Goal: Transaction & Acquisition: Purchase product/service

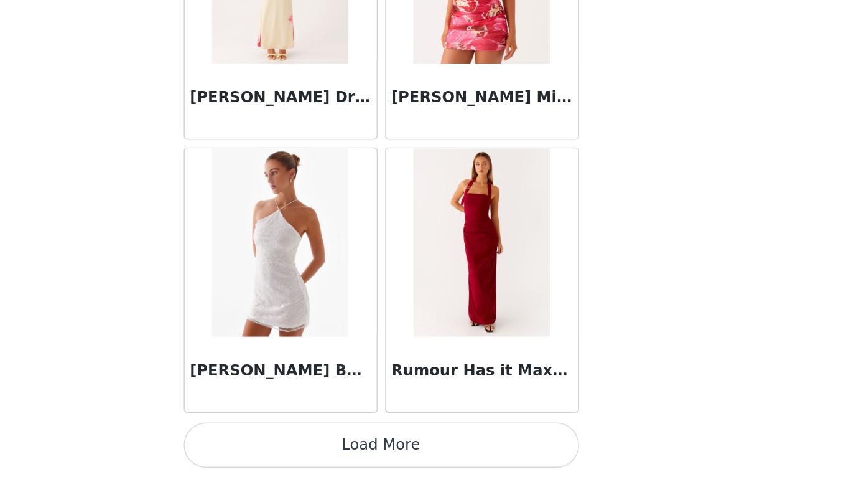
scroll to position [176, 0]
click at [302, 441] on button "Load More" at bounding box center [432, 456] width 261 height 30
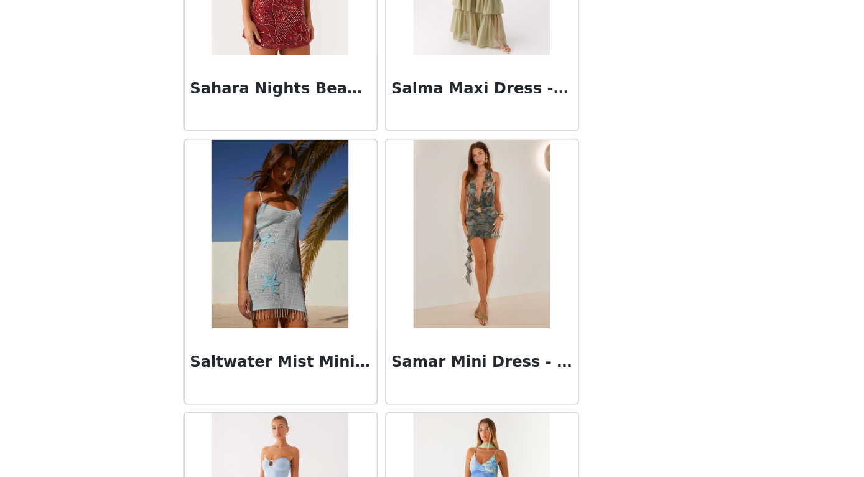
scroll to position [67127, 0]
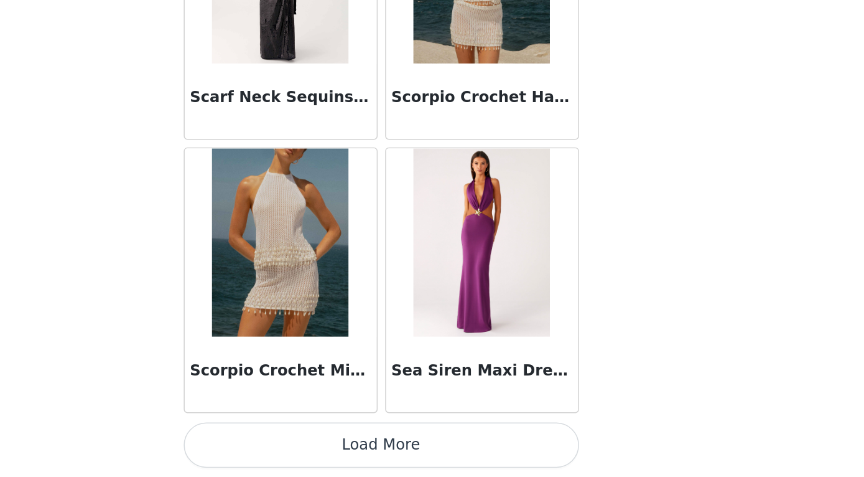
click at [302, 441] on button "Load More" at bounding box center [432, 456] width 261 height 30
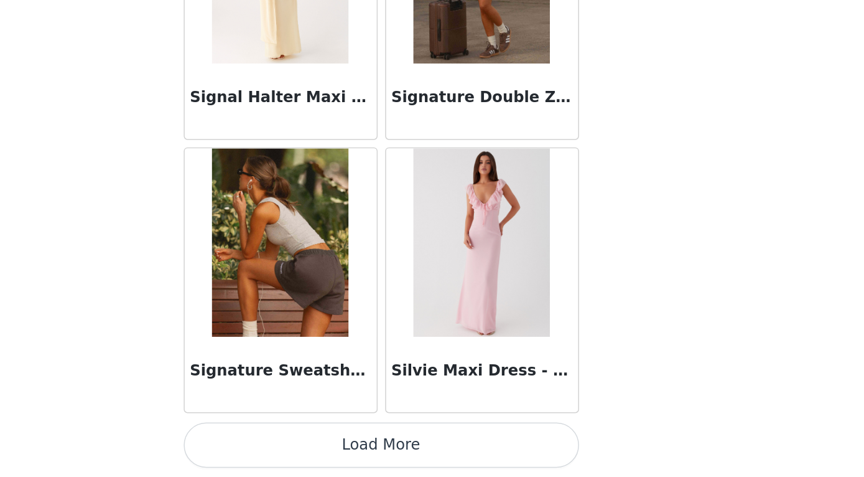
scroll to position [70002, 0]
click at [302, 441] on button "Load More" at bounding box center [432, 456] width 261 height 30
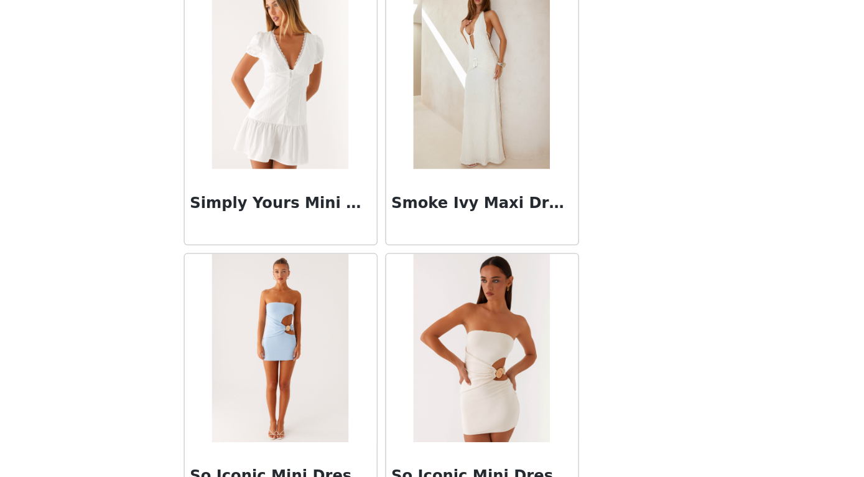
scroll to position [70472, 0]
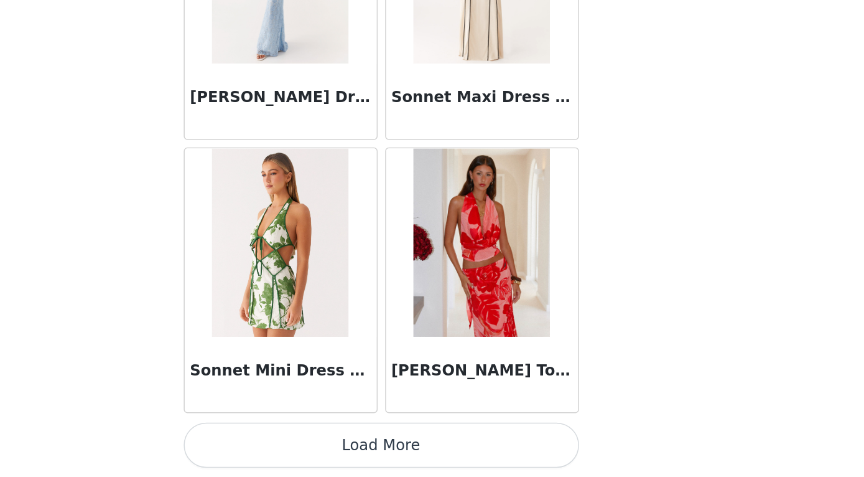
click at [302, 441] on button "Load More" at bounding box center [432, 456] width 261 height 30
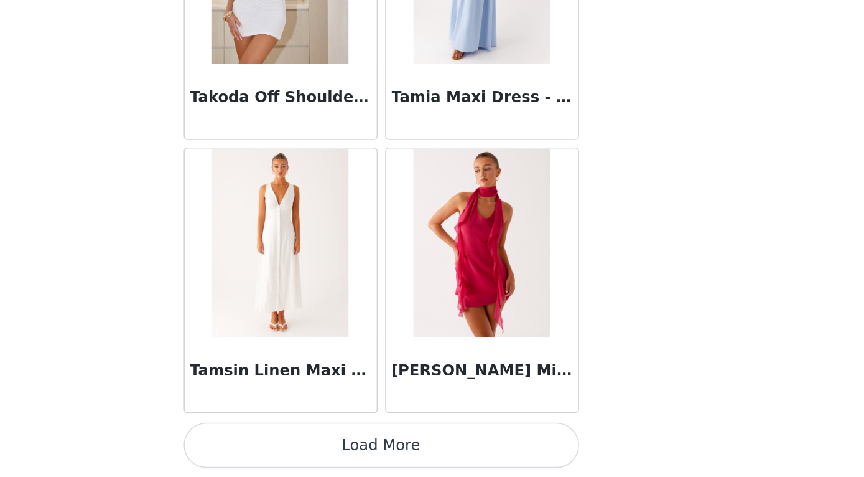
scroll to position [73612, 0]
click at [302, 441] on button "Load More" at bounding box center [432, 456] width 261 height 30
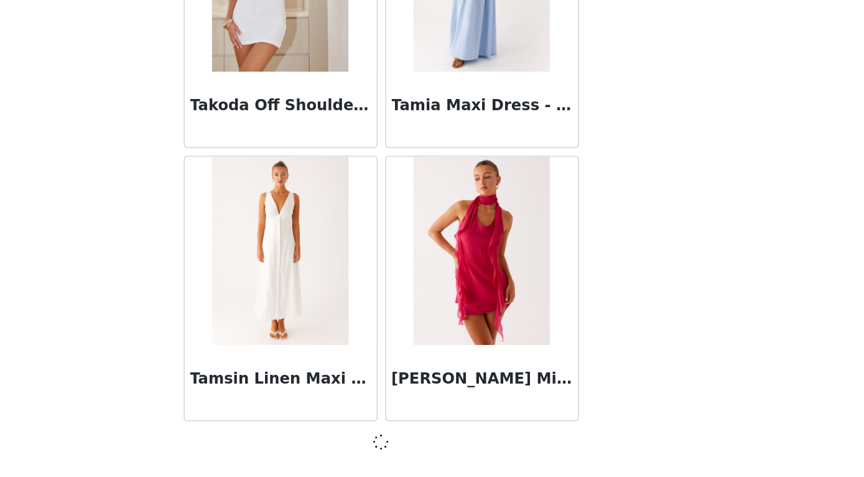
scroll to position [73606, 0]
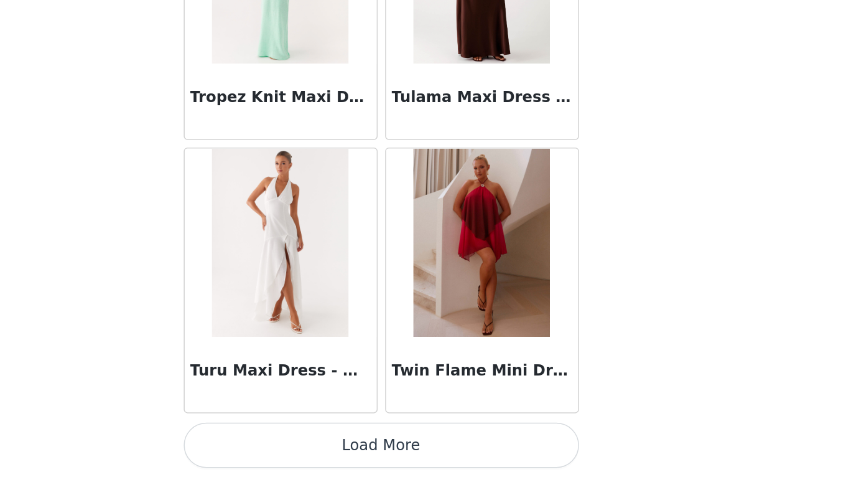
click at [302, 441] on button "Load More" at bounding box center [432, 456] width 261 height 30
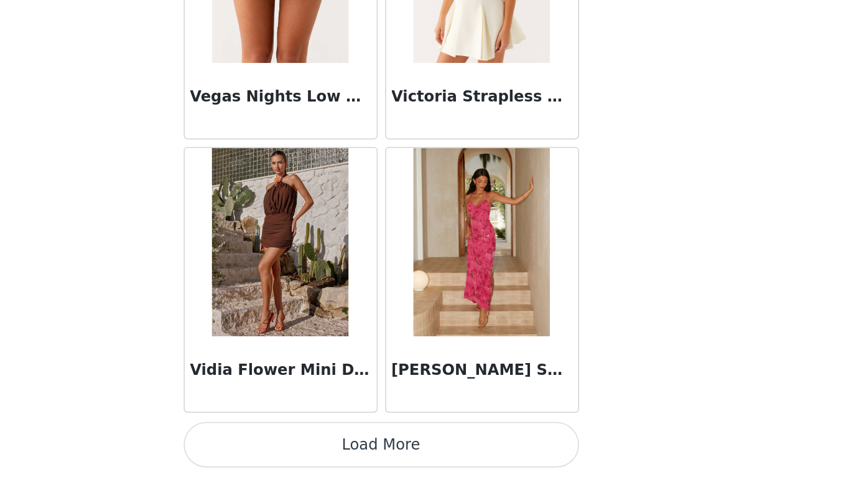
scroll to position [176, 0]
click at [302, 441] on button "Load More" at bounding box center [432, 456] width 261 height 30
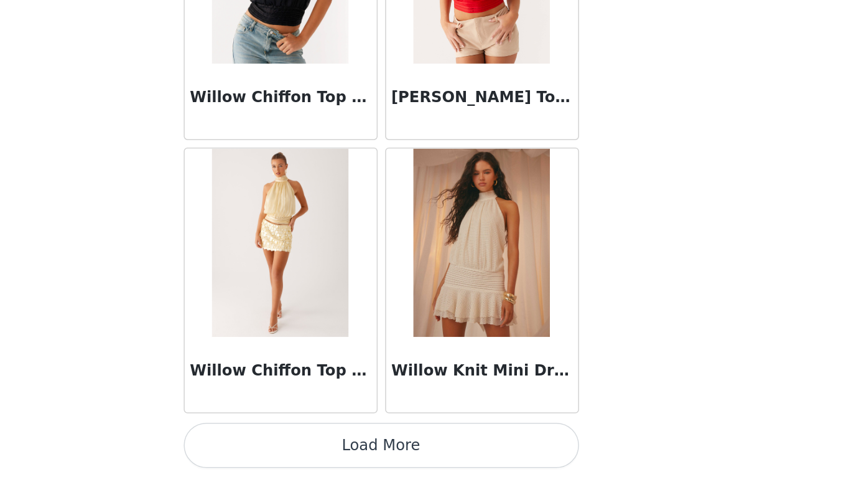
click at [302, 441] on button "Load More" at bounding box center [432, 456] width 261 height 30
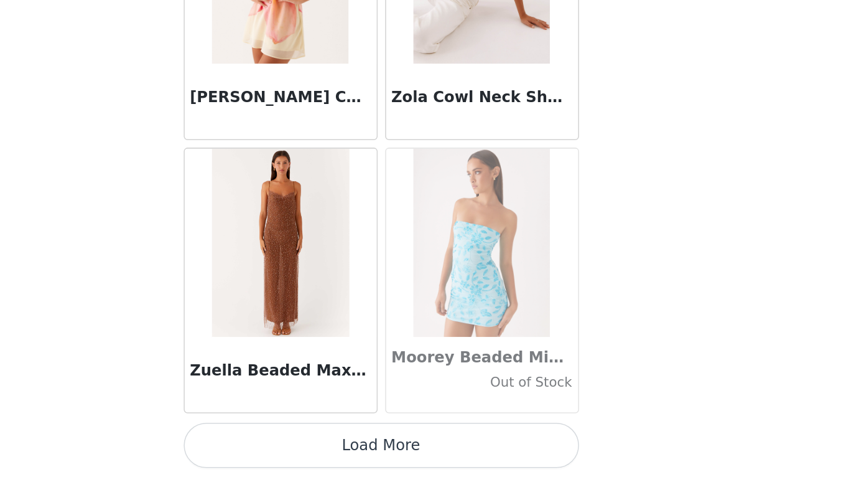
click at [302, 441] on button "Load More" at bounding box center [432, 456] width 261 height 30
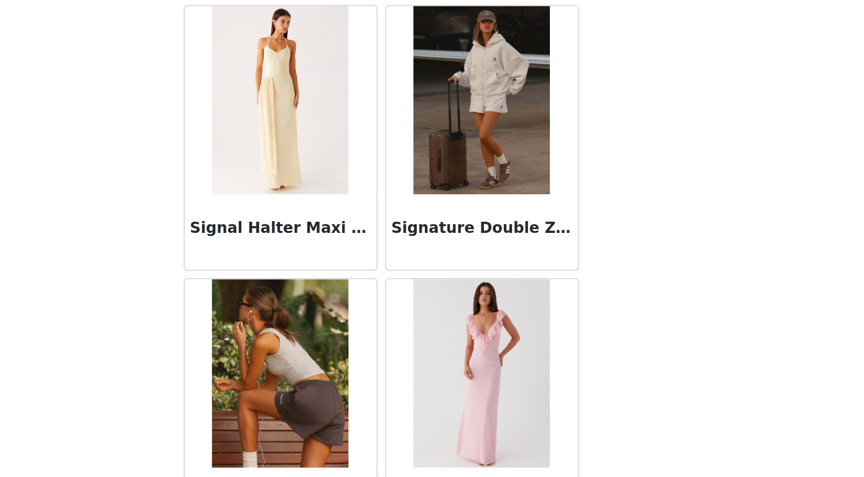
scroll to position [69903, 0]
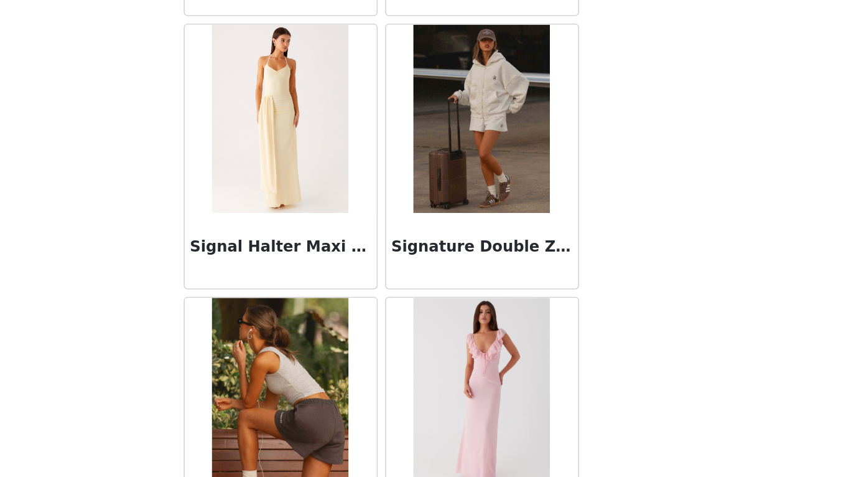
click at [454, 178] on img at bounding box center [499, 240] width 90 height 124
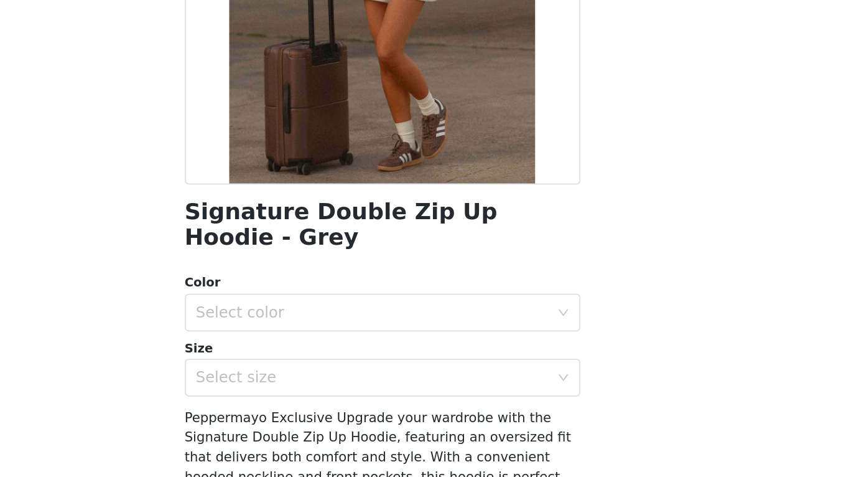
scroll to position [133, 0]
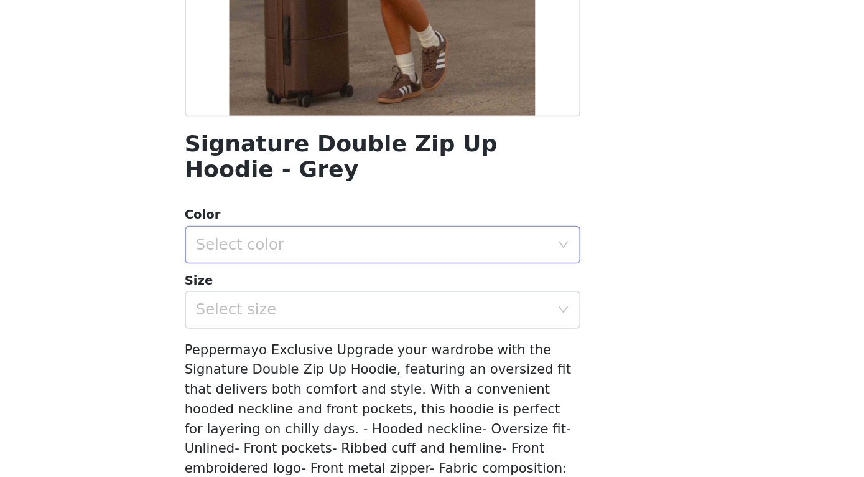
click at [309, 282] on div "Select color" at bounding box center [428, 294] width 238 height 24
click at [301, 311] on li "Grey" at bounding box center [431, 321] width 261 height 20
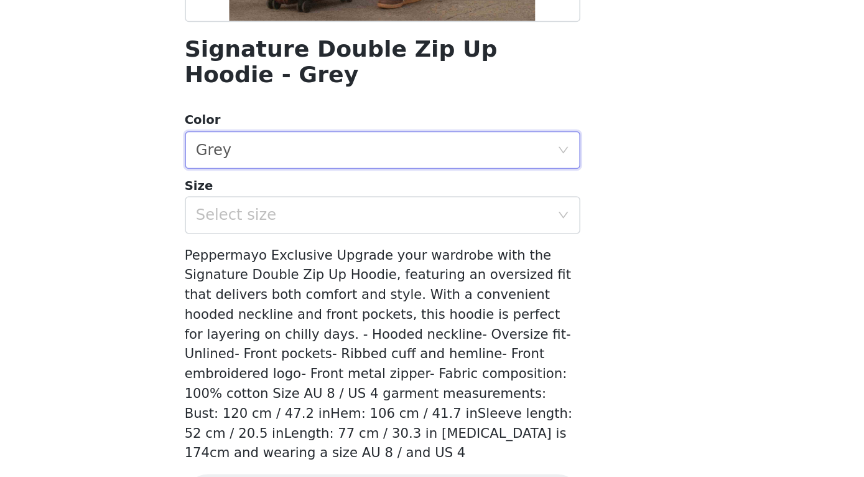
scroll to position [195, 0]
click at [309, 268] on div "Select size" at bounding box center [425, 274] width 233 height 12
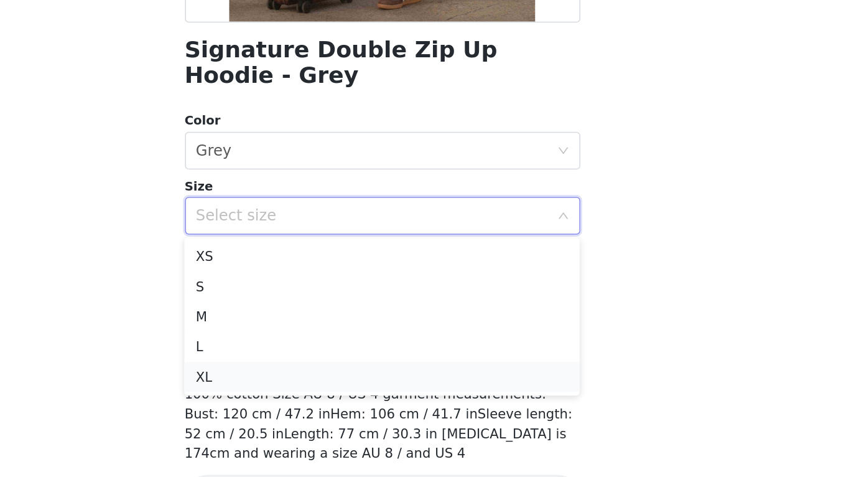
click at [301, 371] on li "XL" at bounding box center [431, 381] width 261 height 20
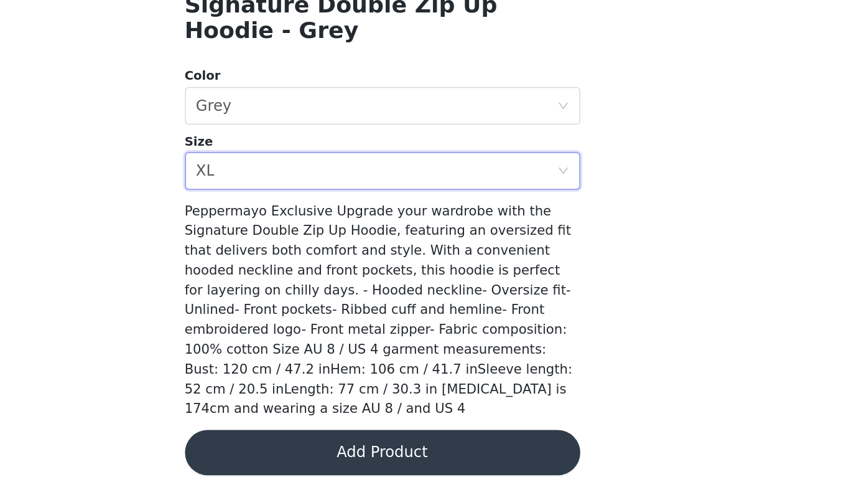
scroll to position [176, 0]
click at [302, 446] on button "Add Product" at bounding box center [432, 461] width 261 height 30
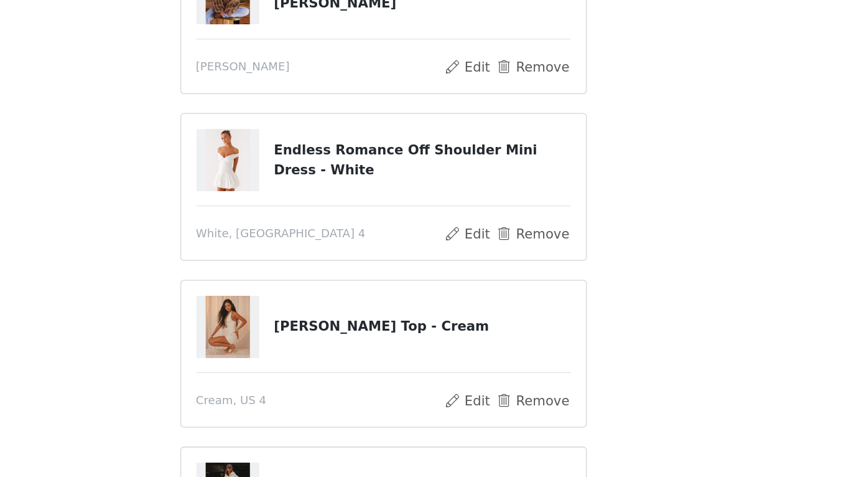
scroll to position [108, 0]
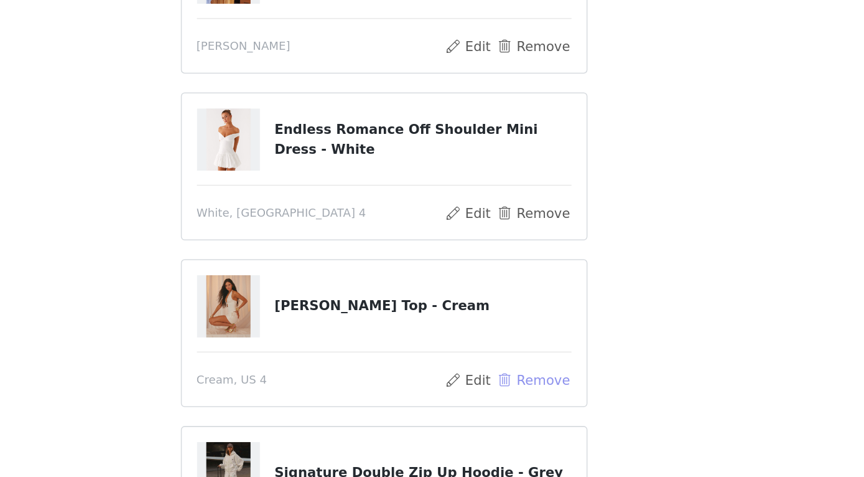
click at [506, 405] on button "Remove" at bounding box center [531, 412] width 50 height 15
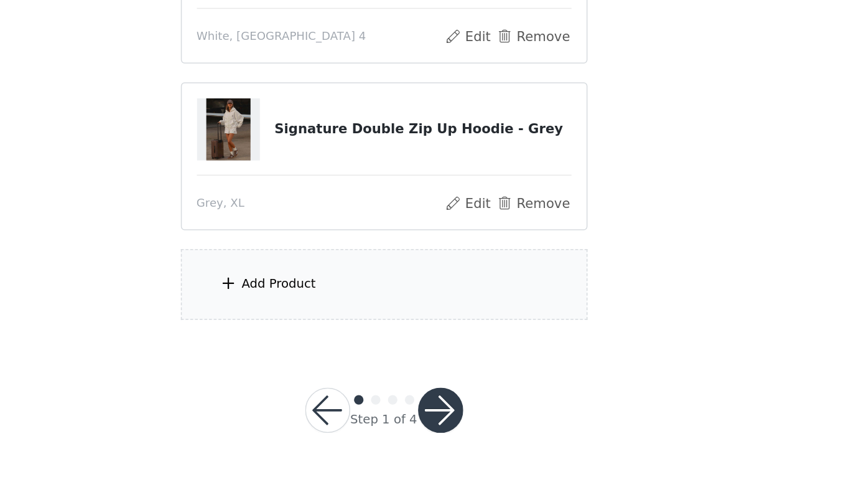
click at [298, 326] on div "Add Product" at bounding box center [432, 349] width 269 height 47
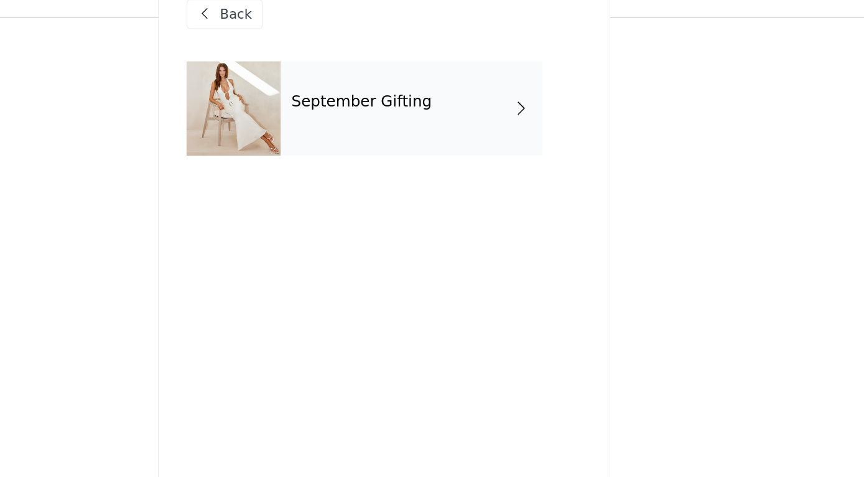
click at [364, 86] on div "September Gifting" at bounding box center [450, 93] width 173 height 62
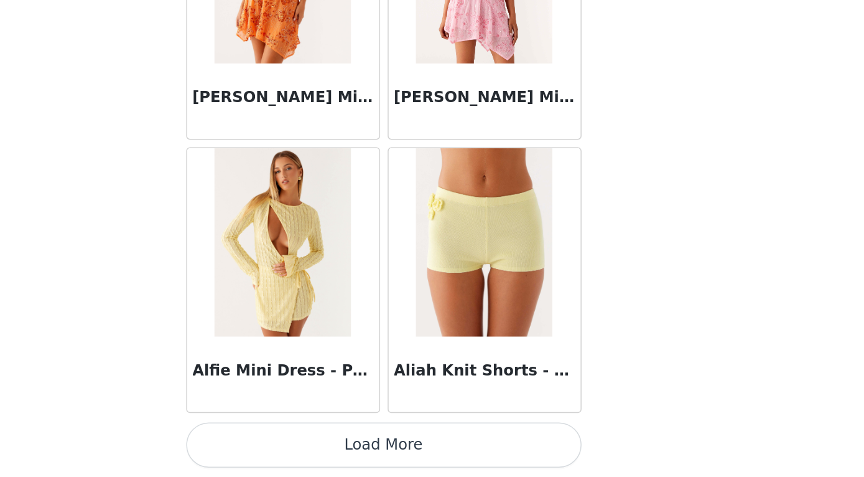
click at [302, 441] on button "Load More" at bounding box center [432, 456] width 261 height 30
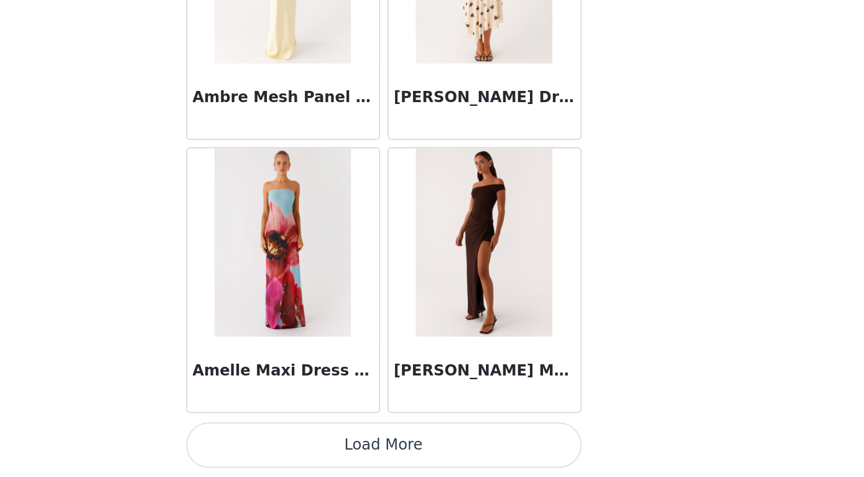
click at [302, 441] on button "Load More" at bounding box center [432, 456] width 261 height 30
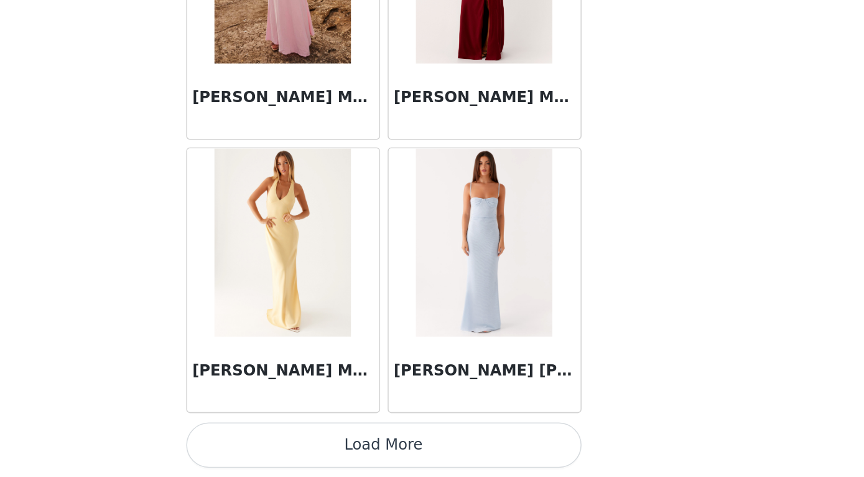
click at [302, 441] on button "Load More" at bounding box center [432, 456] width 261 height 30
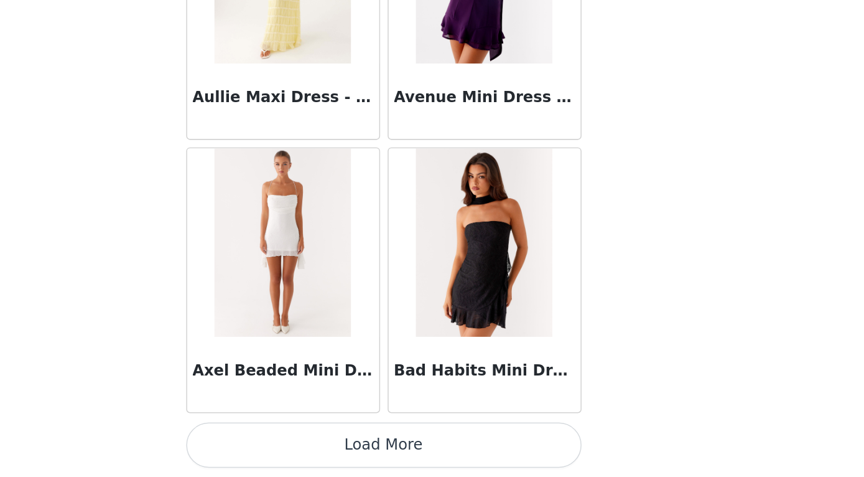
click at [302, 441] on button "Load More" at bounding box center [432, 456] width 261 height 30
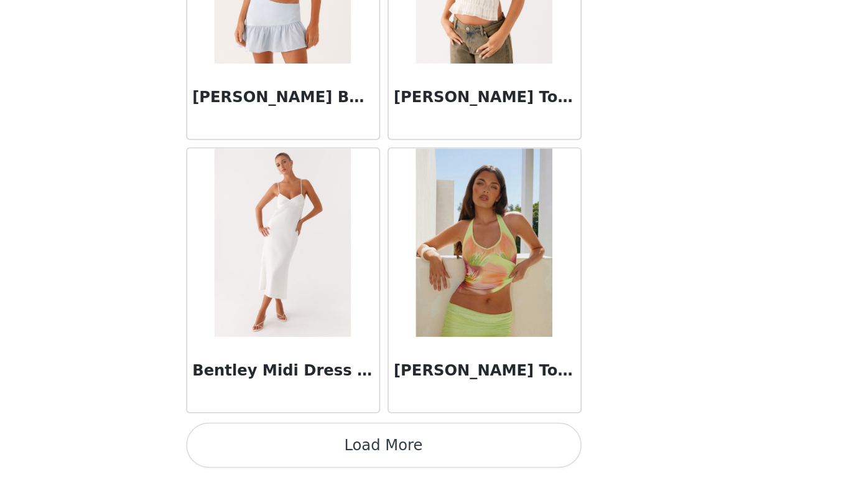
click at [302, 441] on button "Load More" at bounding box center [432, 456] width 261 height 30
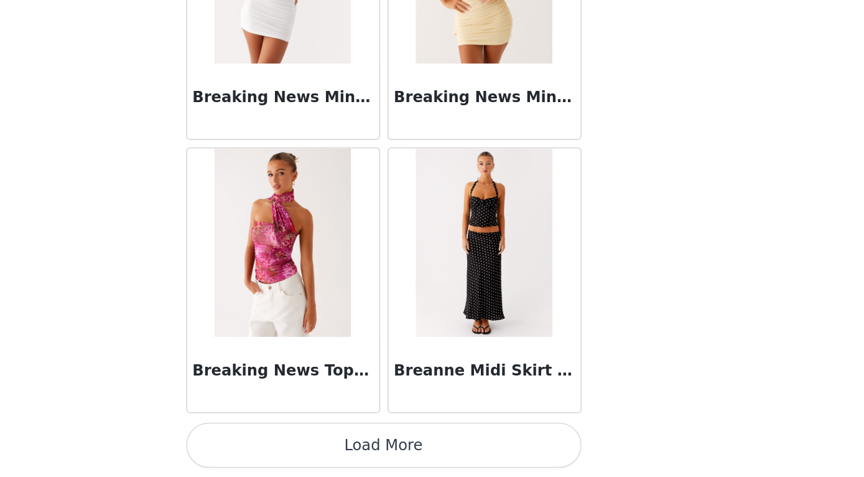
scroll to position [10451, 0]
click at [302, 441] on button "Load More" at bounding box center [432, 456] width 261 height 30
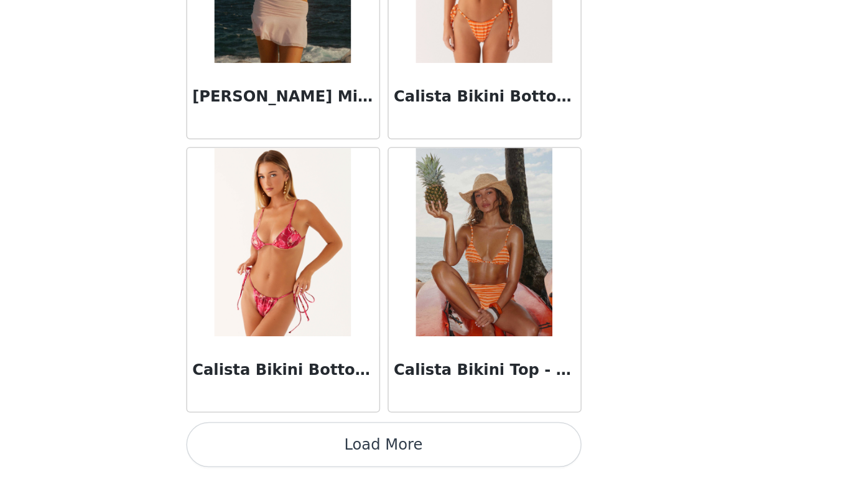
scroll to position [176, 0]
click at [302, 441] on button "Load More" at bounding box center [432, 456] width 261 height 30
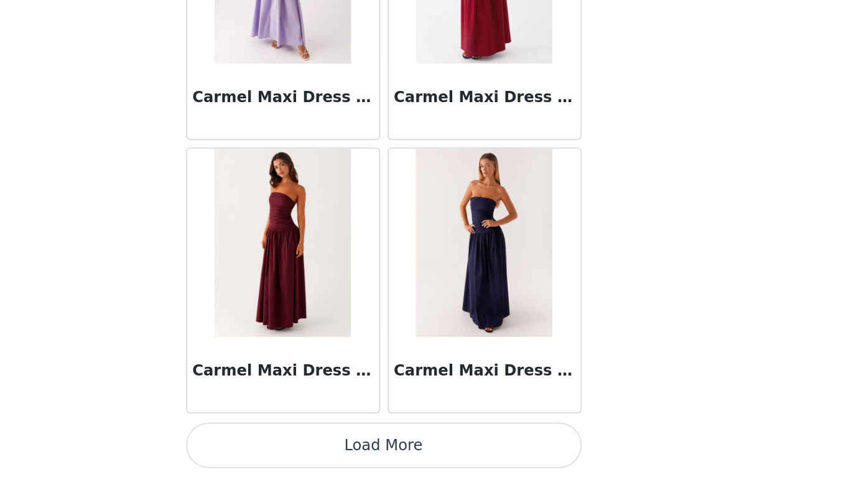
click at [302, 441] on button "Load More" at bounding box center [432, 456] width 261 height 30
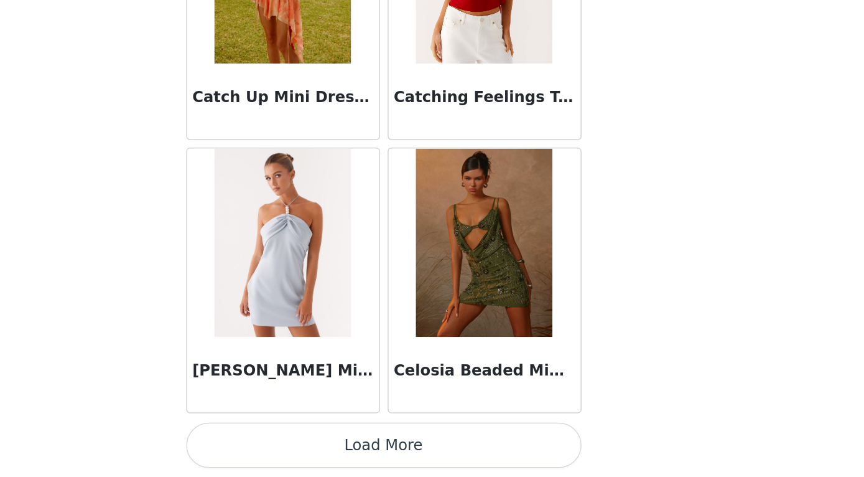
click at [302, 441] on button "Load More" at bounding box center [432, 456] width 261 height 30
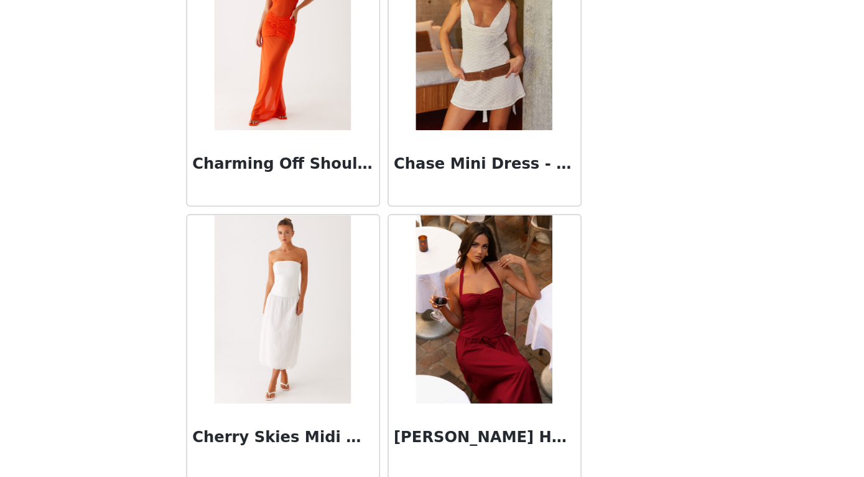
scroll to position [16902, 0]
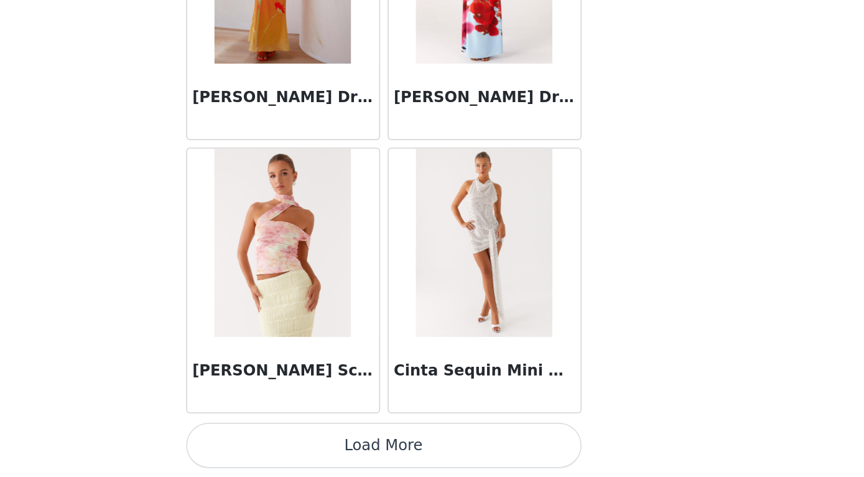
click at [302, 441] on button "Load More" at bounding box center [432, 456] width 261 height 30
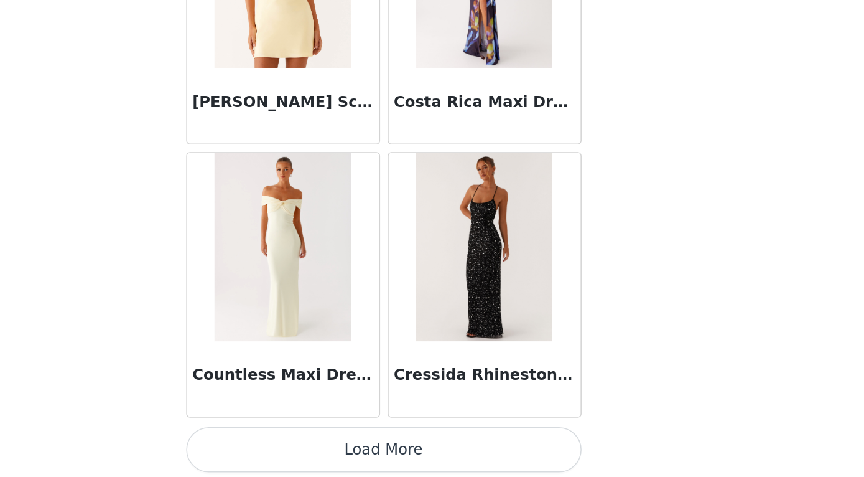
scroll to position [19473, 0]
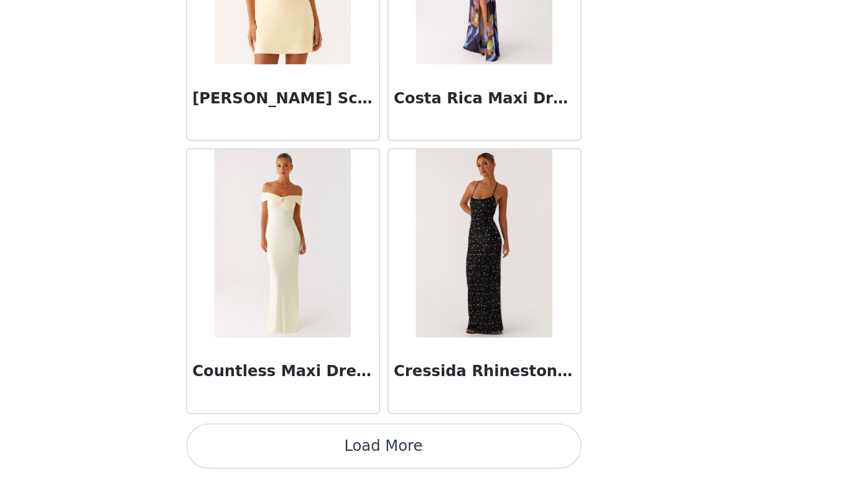
click at [302, 441] on button "Load More" at bounding box center [432, 456] width 261 height 30
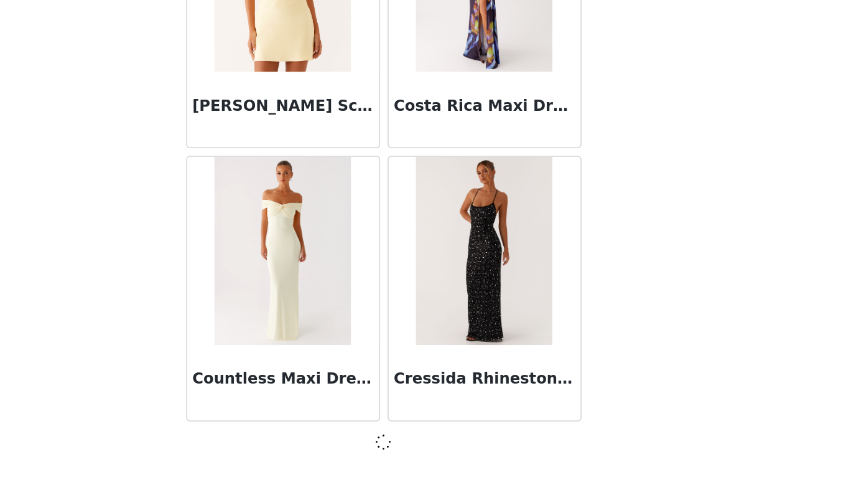
scroll to position [19468, 0]
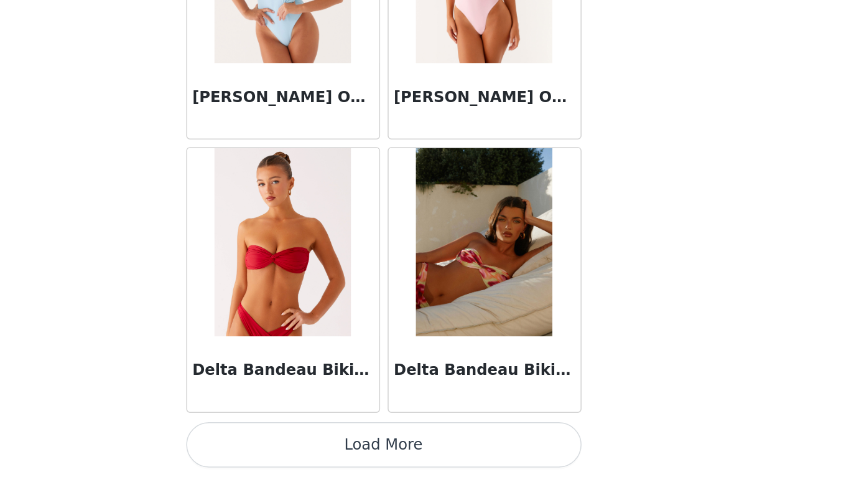
click at [302, 441] on button "Load More" at bounding box center [432, 456] width 261 height 30
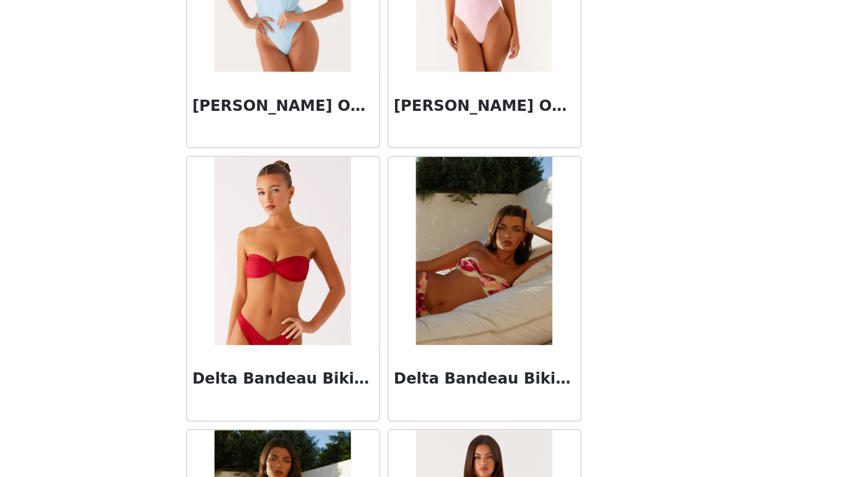
scroll to position [176, 0]
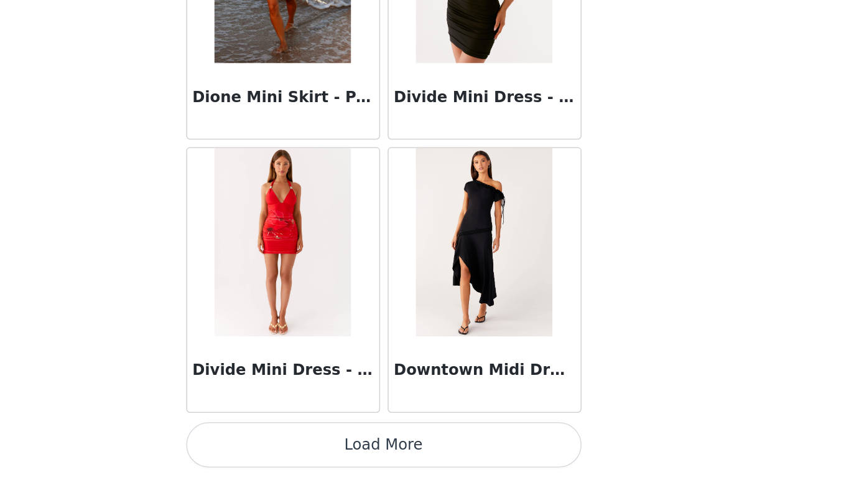
click at [302, 441] on button "Load More" at bounding box center [432, 456] width 261 height 30
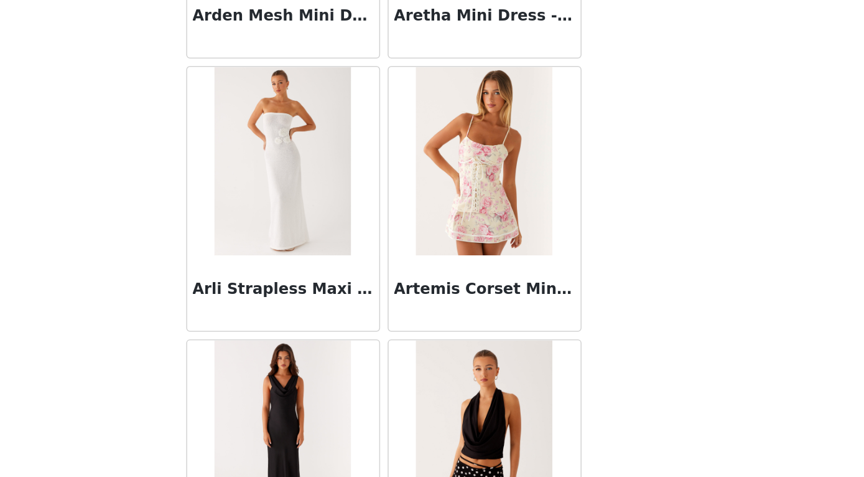
scroll to position [5643, 0]
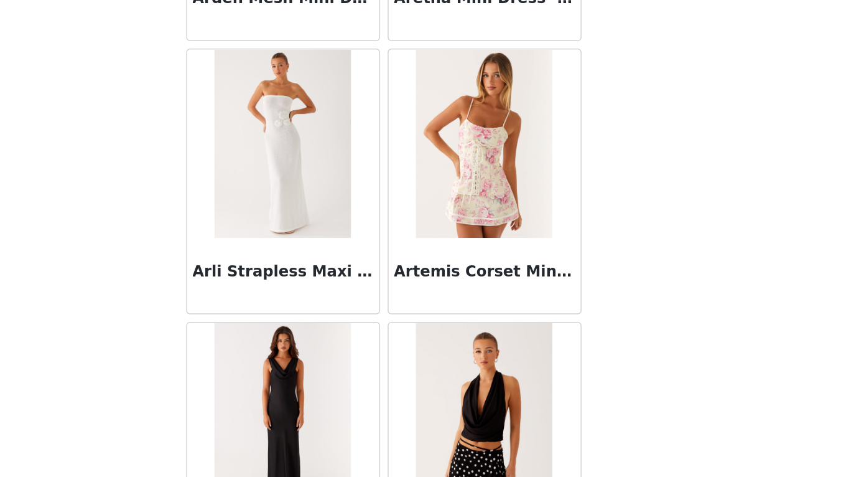
click at [454, 194] on img at bounding box center [499, 256] width 90 height 124
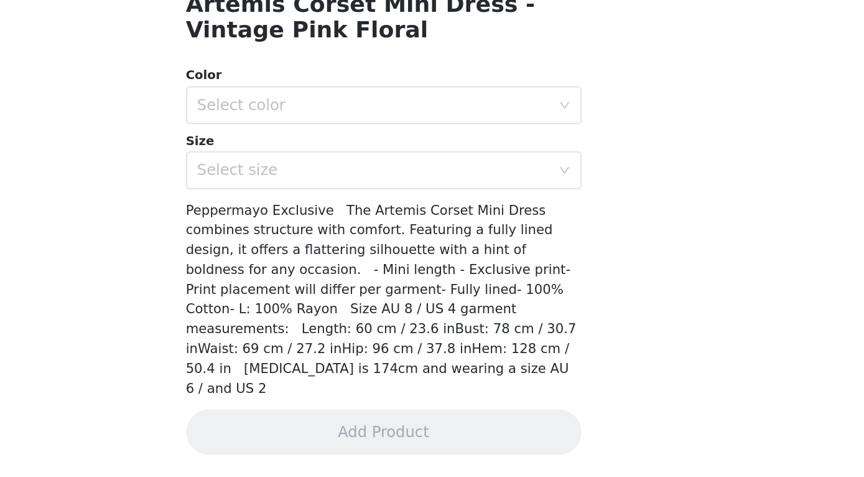
scroll to position [182, 0]
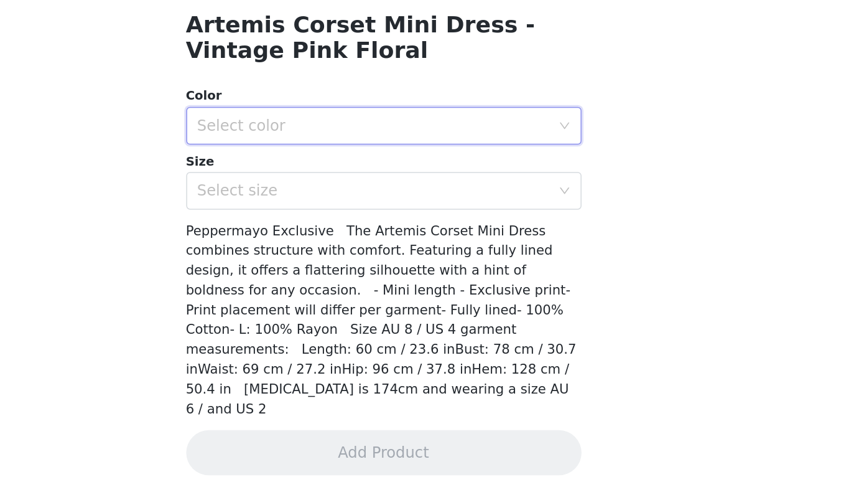
click at [309, 233] on div "Select color" at bounding box center [428, 245] width 238 height 24
click at [302, 261] on li "Vintage Pink Floral" at bounding box center [432, 271] width 261 height 20
click at [309, 276] on div "Select size" at bounding box center [428, 288] width 238 height 24
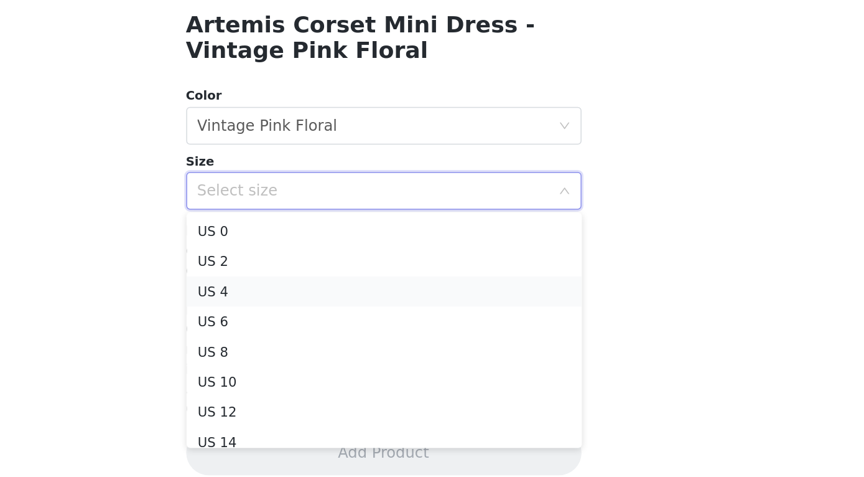
click at [302, 344] on li "US 4" at bounding box center [432, 354] width 261 height 20
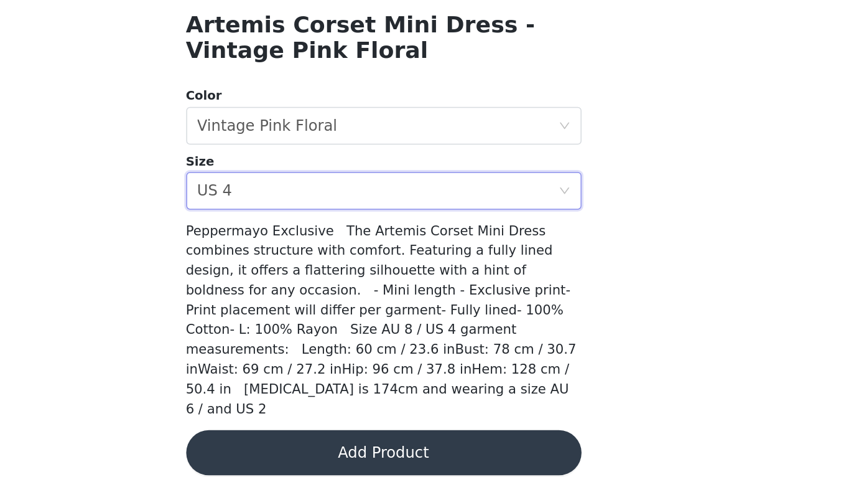
click at [302, 446] on button "Add Product" at bounding box center [432, 461] width 261 height 30
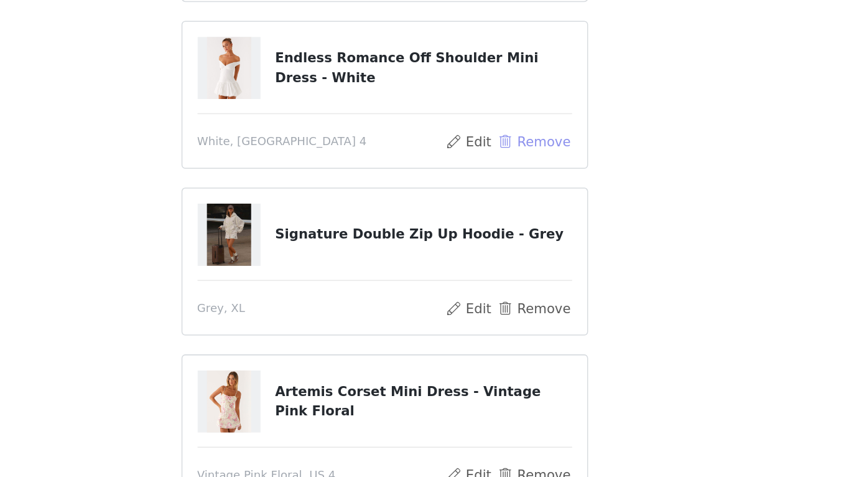
click at [506, 227] on button "Remove" at bounding box center [531, 234] width 50 height 15
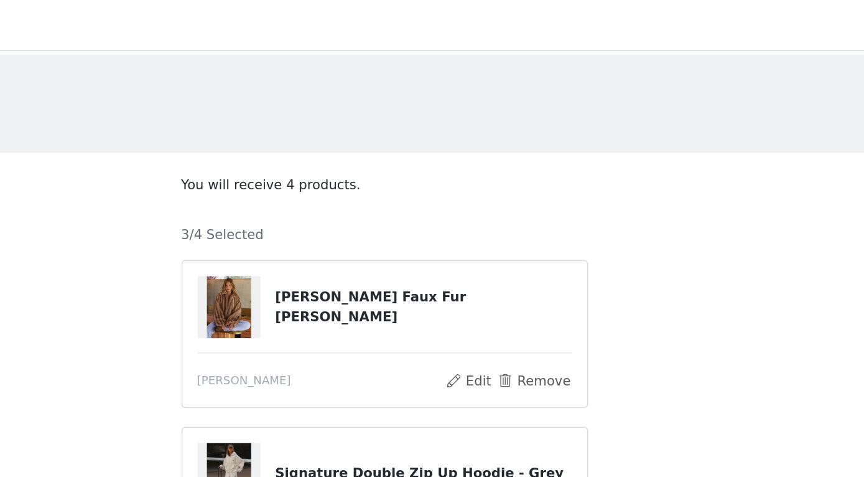
scroll to position [0, 0]
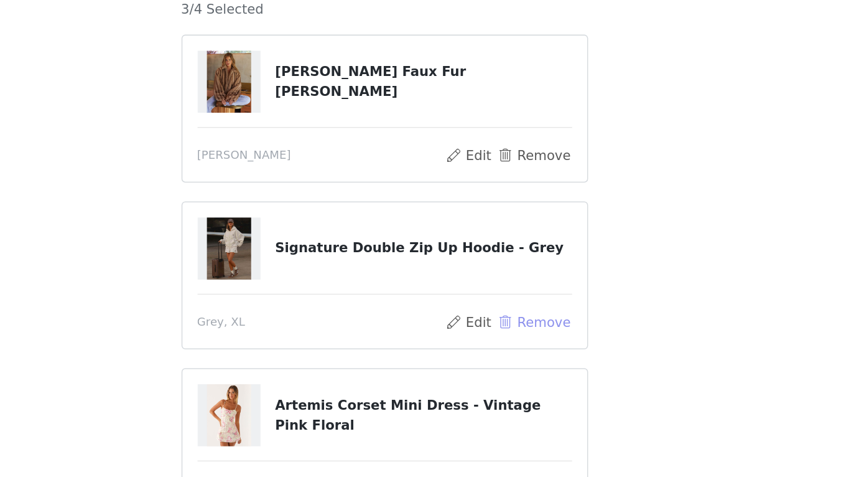
click at [506, 354] on button "Remove" at bounding box center [531, 361] width 50 height 15
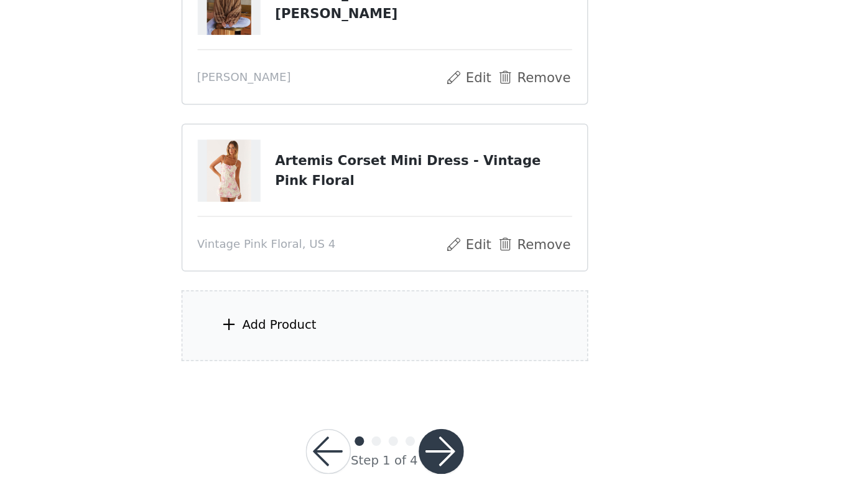
scroll to position [55, 0]
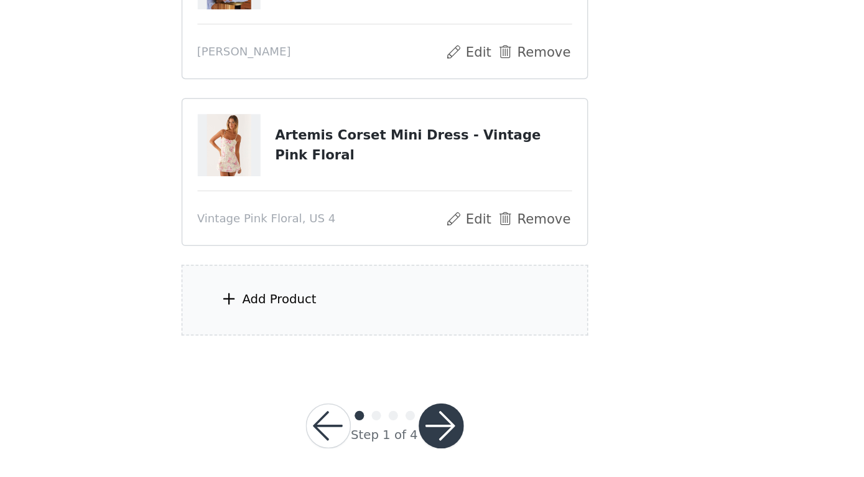
click at [298, 337] on div "Add Product" at bounding box center [432, 360] width 269 height 47
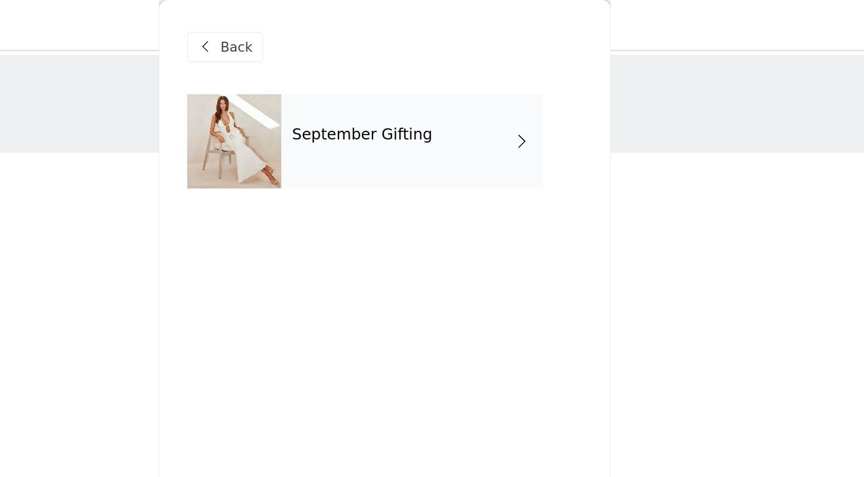
scroll to position [-1, 0]
click at [371, 93] on h4 "September Gifting" at bounding box center [417, 88] width 93 height 11
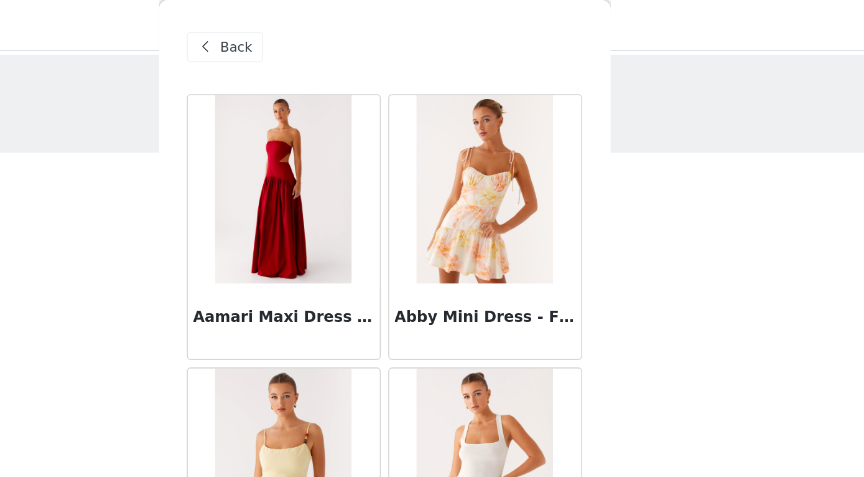
scroll to position [332, 0]
